Goal: Navigation & Orientation: Find specific page/section

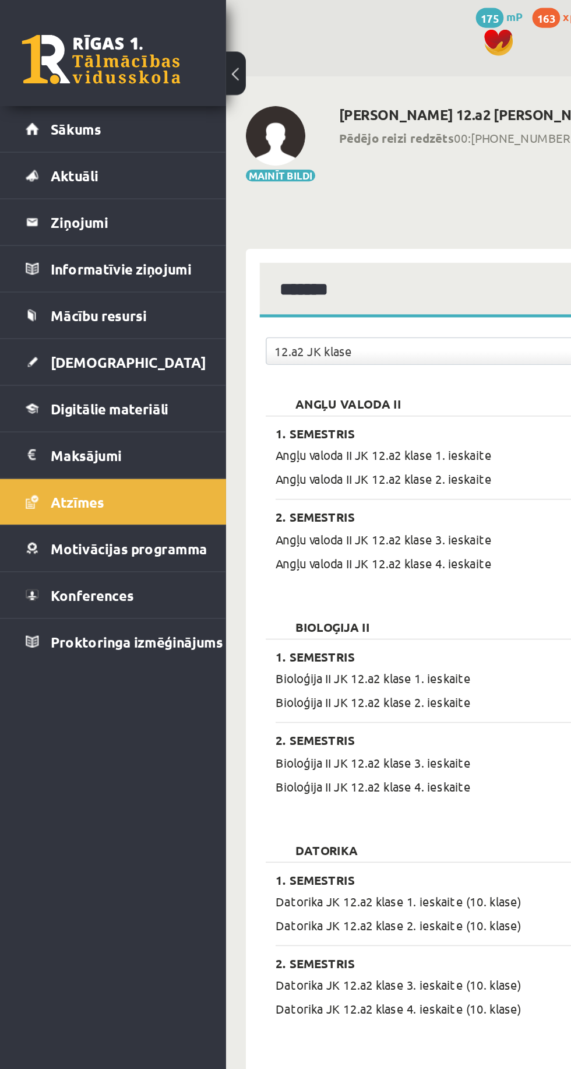
click at [57, 265] on legend "Maksājumi 0" at bounding box center [74, 267] width 89 height 27
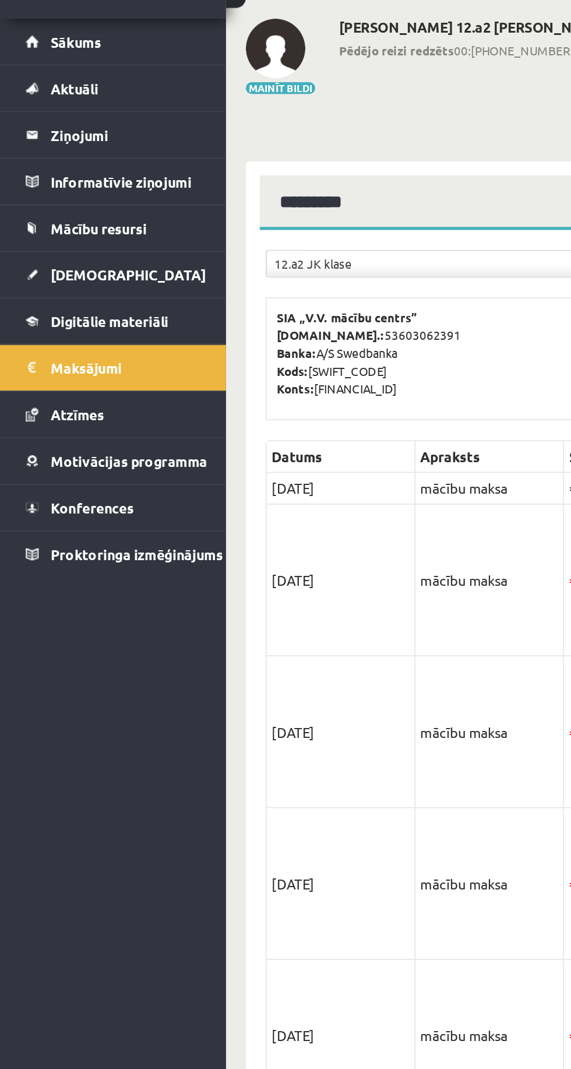
click at [32, 345] on span "Konferences" at bounding box center [54, 350] width 49 height 10
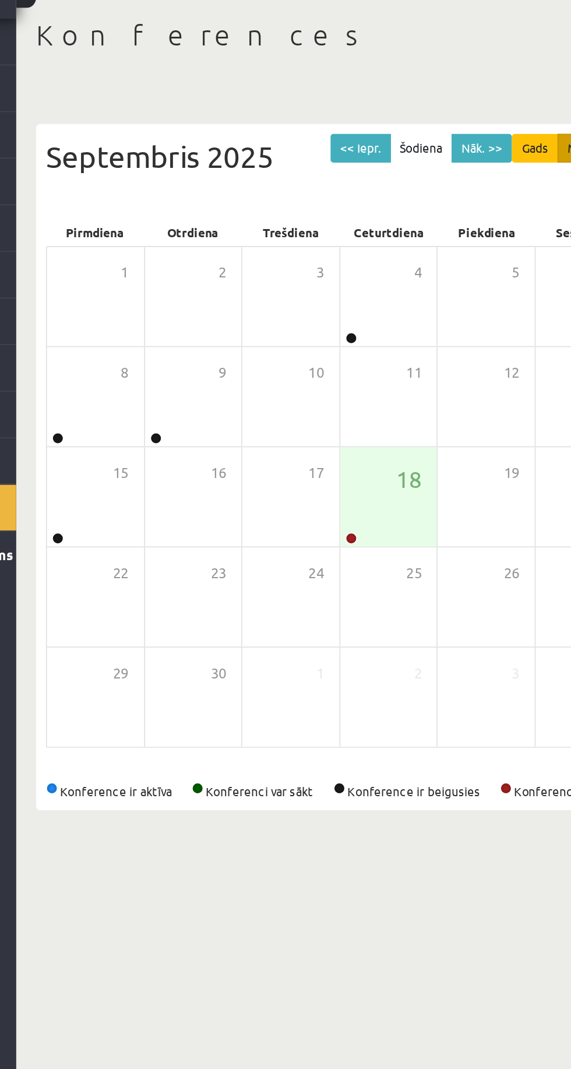
click at [331, 346] on div "18" at bounding box center [352, 343] width 57 height 58
